Goal: Task Accomplishment & Management: Complete application form

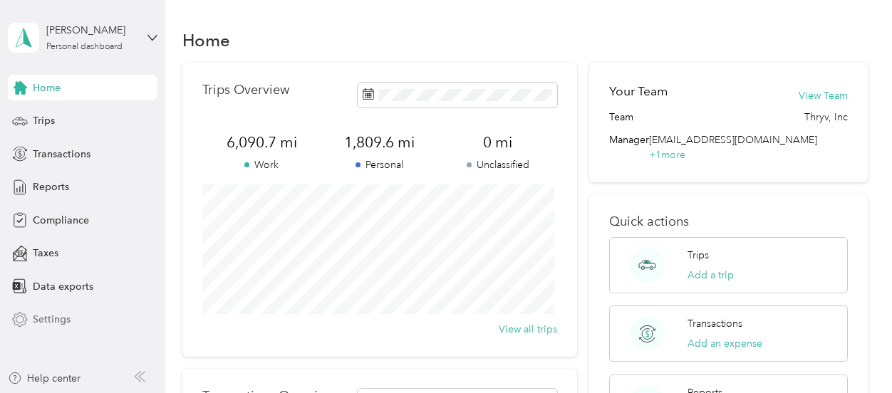
click at [47, 321] on span "Settings" at bounding box center [52, 319] width 38 height 15
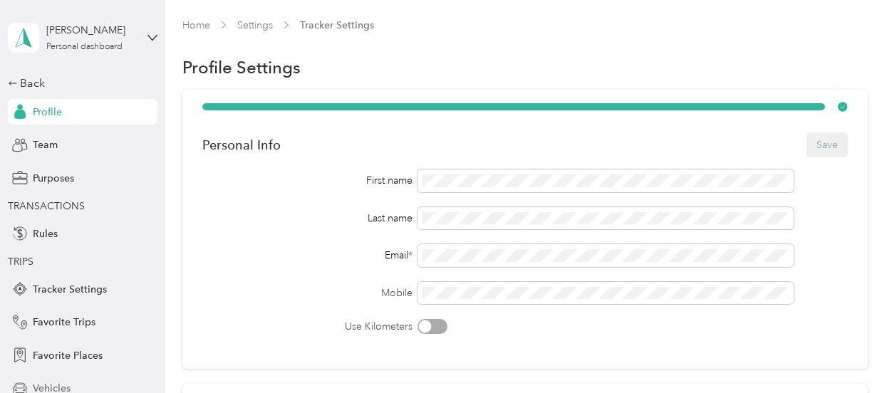
click at [51, 390] on span "Vehicles" at bounding box center [52, 388] width 38 height 15
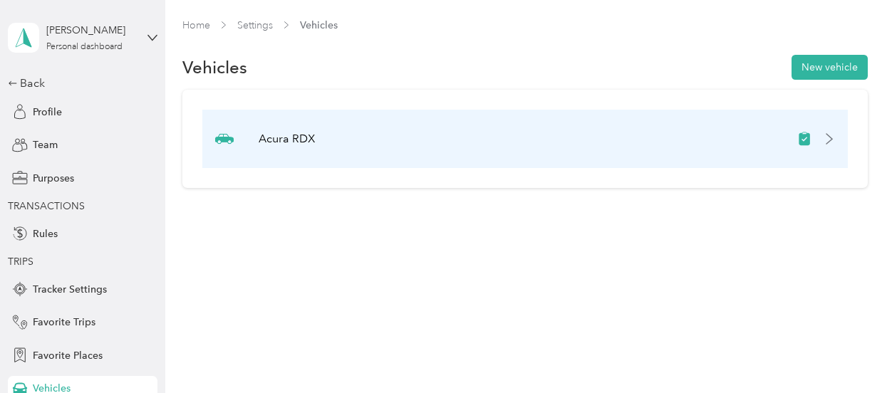
click at [376, 141] on div "Acura RDX" at bounding box center [524, 139] width 645 height 58
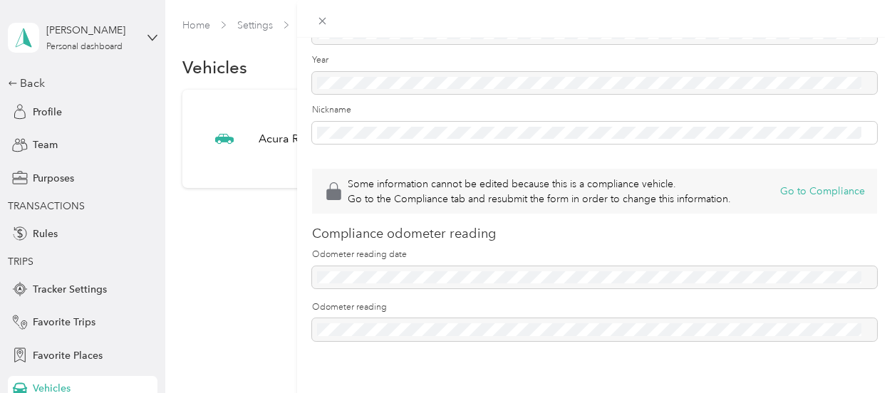
scroll to position [208, 0]
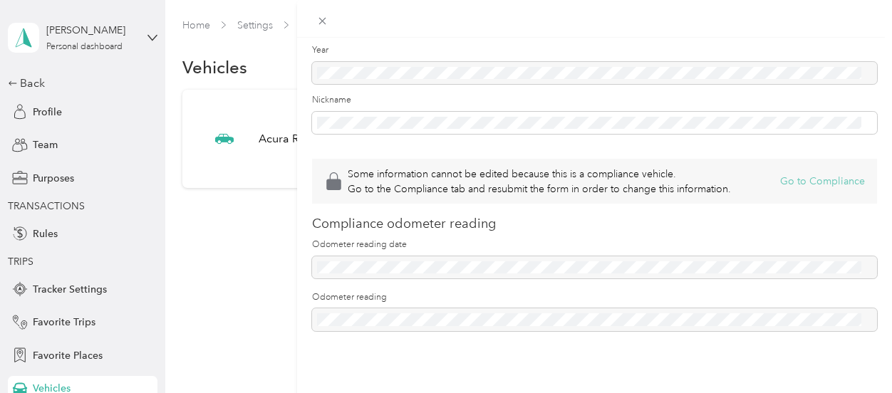
click at [819, 174] on button "Go to Compliance" at bounding box center [822, 181] width 85 height 15
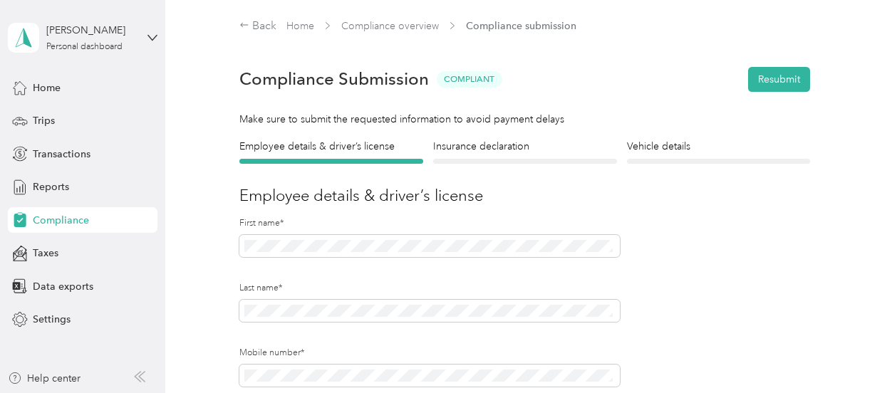
click at [534, 155] on div "Insurance declaration Insurance" at bounding box center [525, 151] width 184 height 25
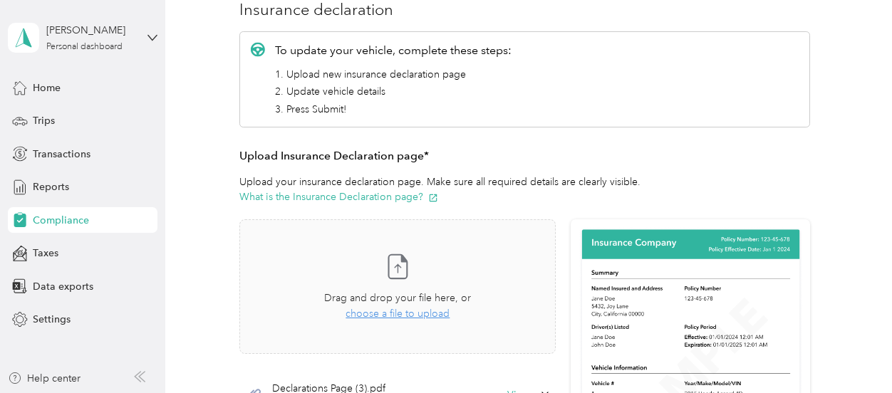
scroll to position [183, 0]
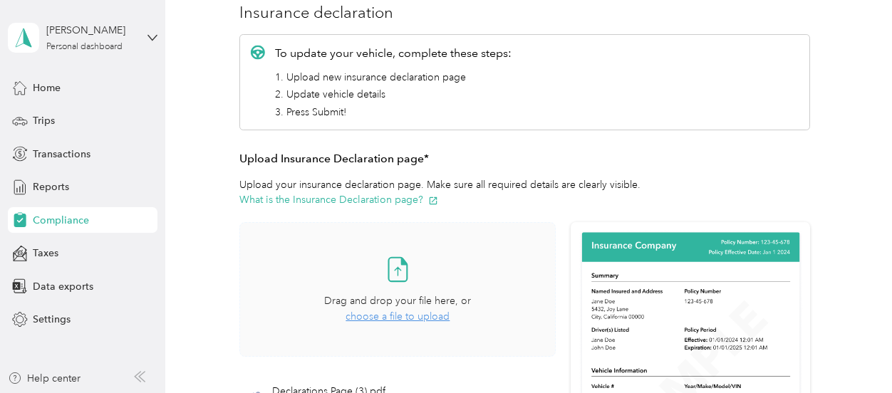
click at [396, 314] on span "choose a file to upload" at bounding box center [397, 317] width 104 height 12
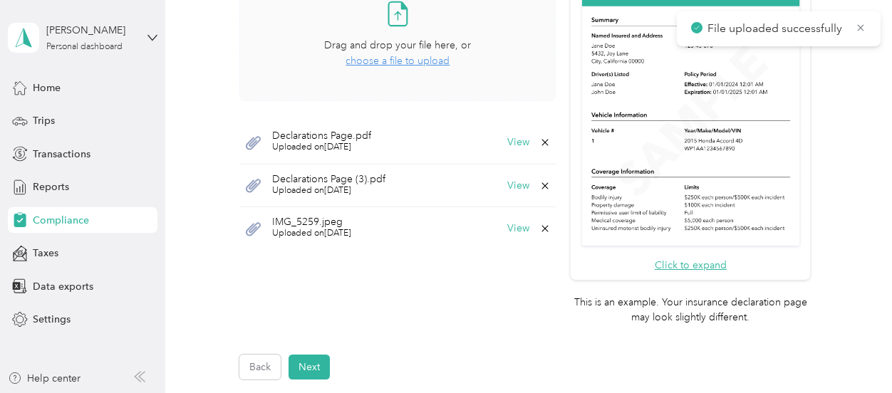
scroll to position [464, 0]
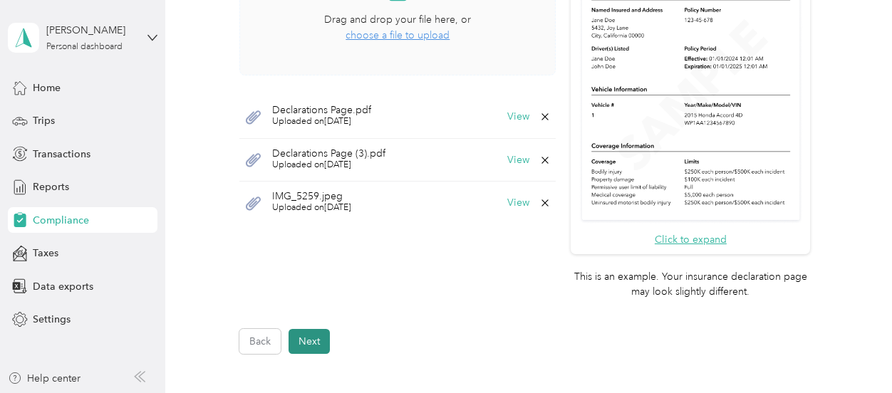
click at [313, 338] on button "Next" at bounding box center [308, 341] width 41 height 25
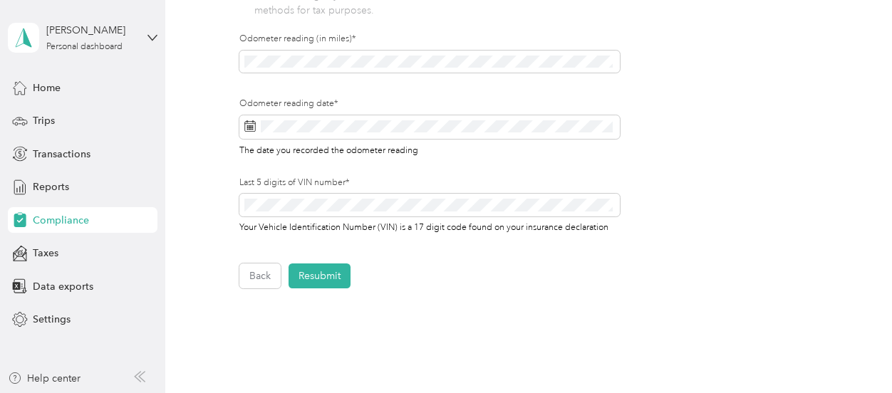
scroll to position [520, 0]
click at [325, 273] on button "Resubmit" at bounding box center [319, 274] width 62 height 25
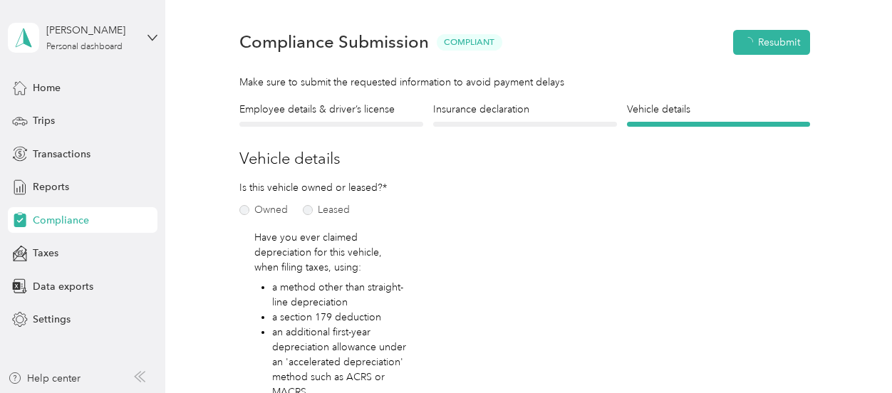
scroll to position [17, 0]
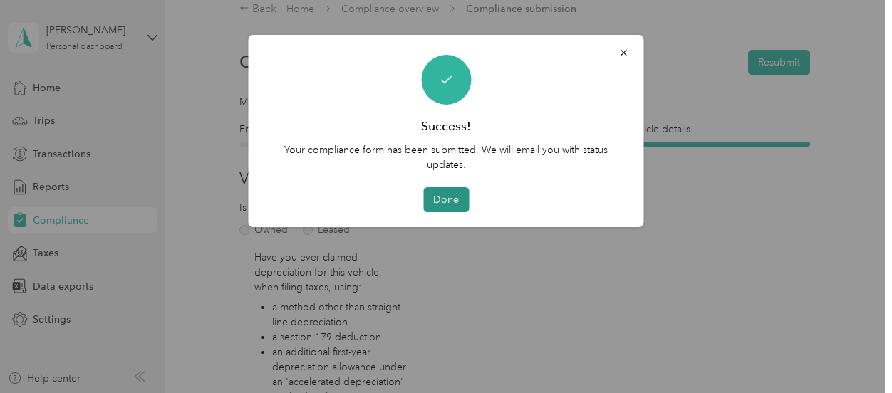
click at [455, 199] on button "Done" at bounding box center [446, 199] width 46 height 25
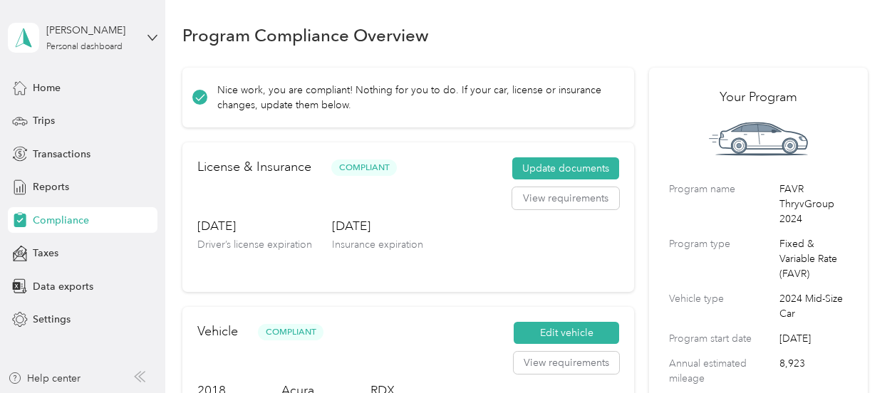
scroll to position [17, 0]
